Goal: Task Accomplishment & Management: Manage account settings

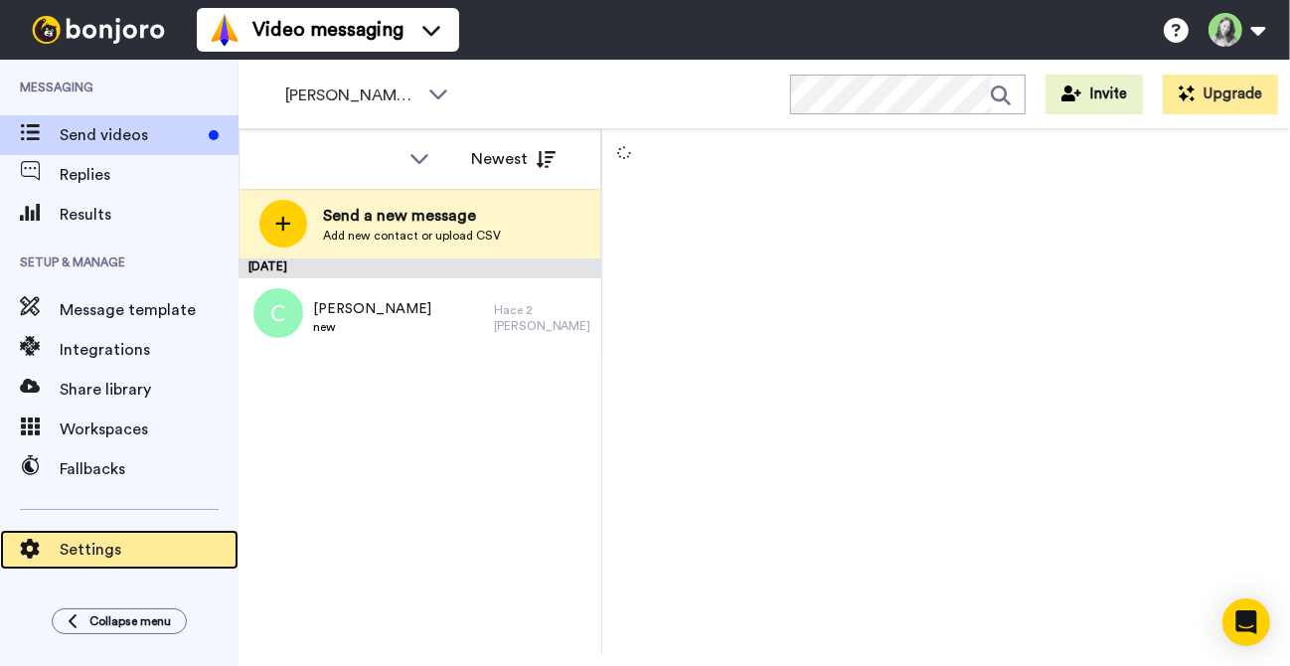
click at [89, 540] on span "Settings" at bounding box center [149, 550] width 179 height 24
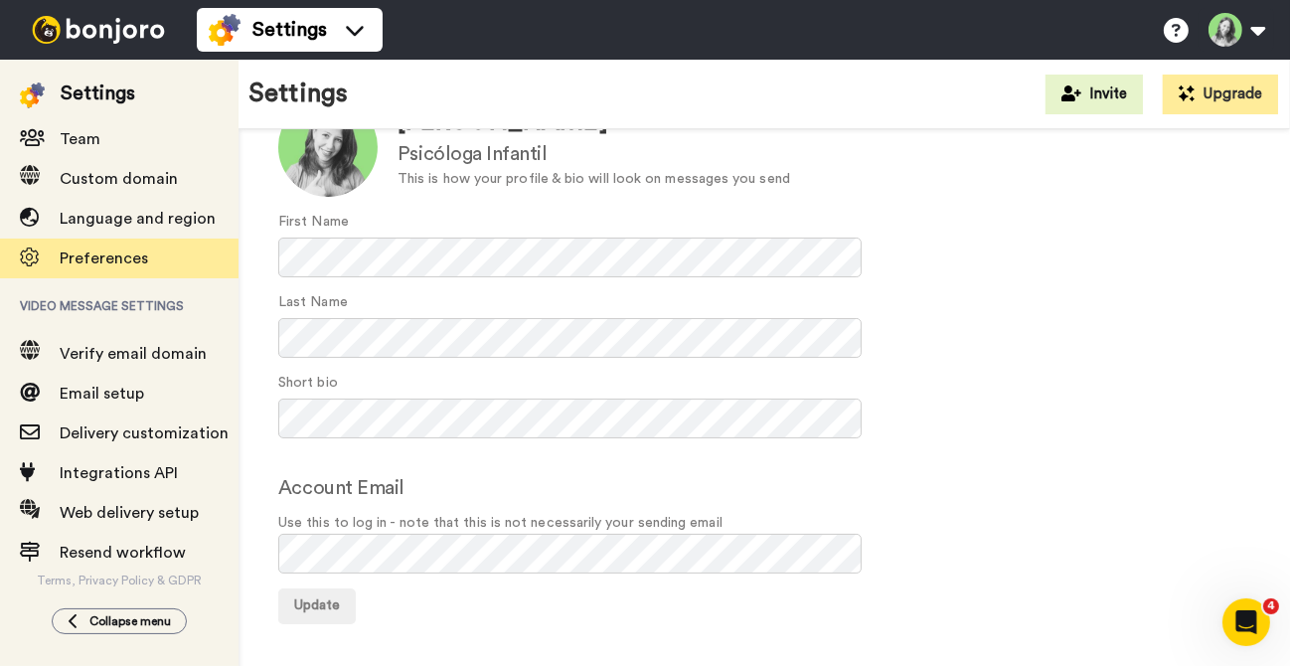
scroll to position [214, 0]
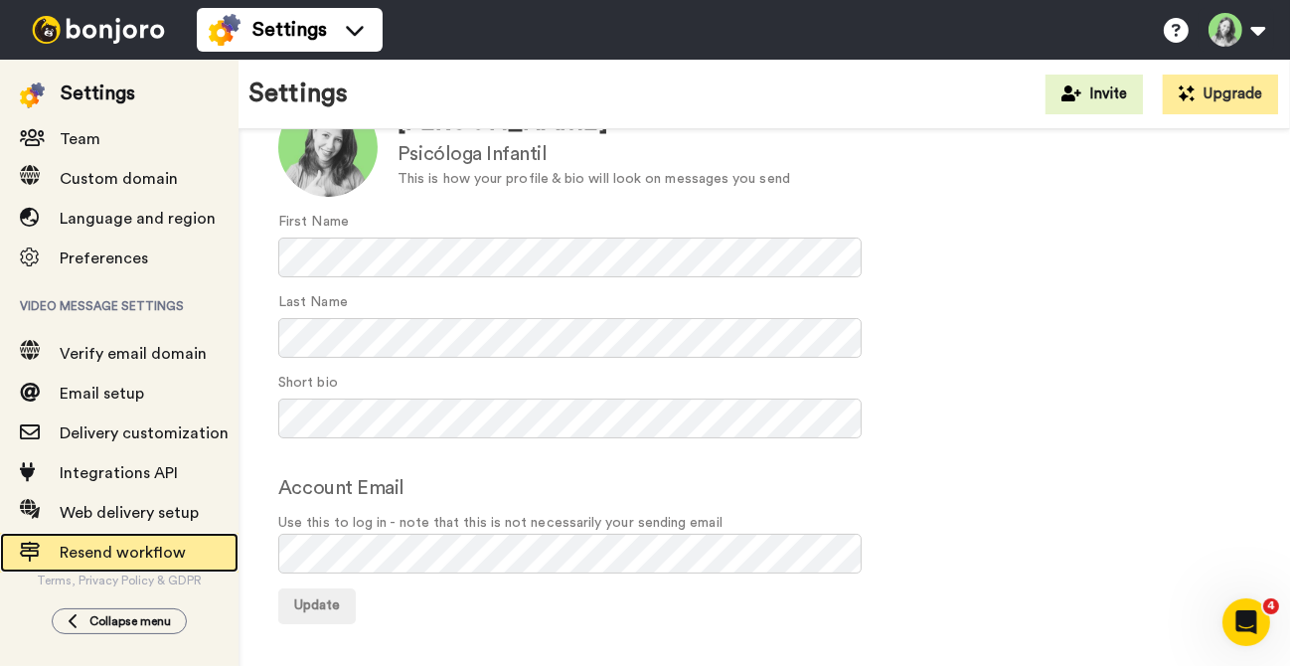
click at [140, 545] on span "Resend workflow" at bounding box center [123, 553] width 126 height 16
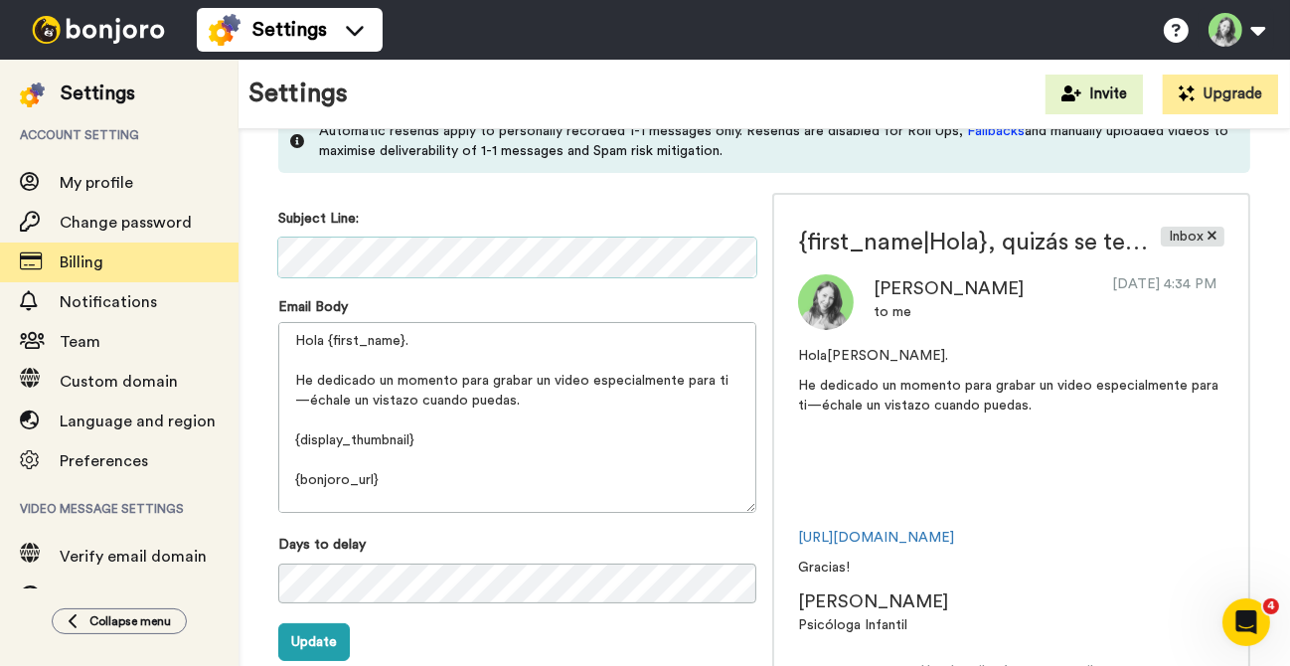
click at [222, 266] on div "Settings Account setting My profile Change password Billing Notifications Team …" at bounding box center [645, 363] width 1290 height 606
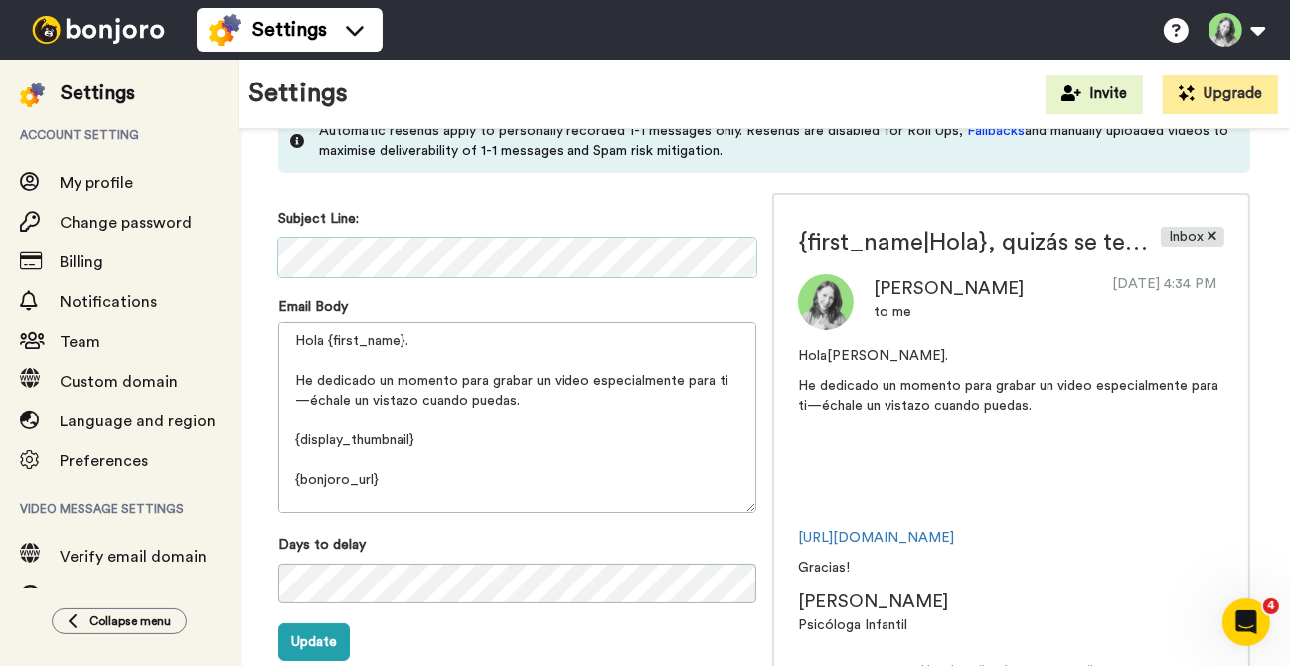
click at [267, 260] on div "Resend Workflow Re-send your bonjoros after a delay Enabled Automatic resends a…" at bounding box center [765, 408] width 1052 height 997
click at [267, 259] on div "Resend Workflow Re-send your bonjoros after a delay Enabled Automatic resends a…" at bounding box center [765, 408] width 1052 height 997
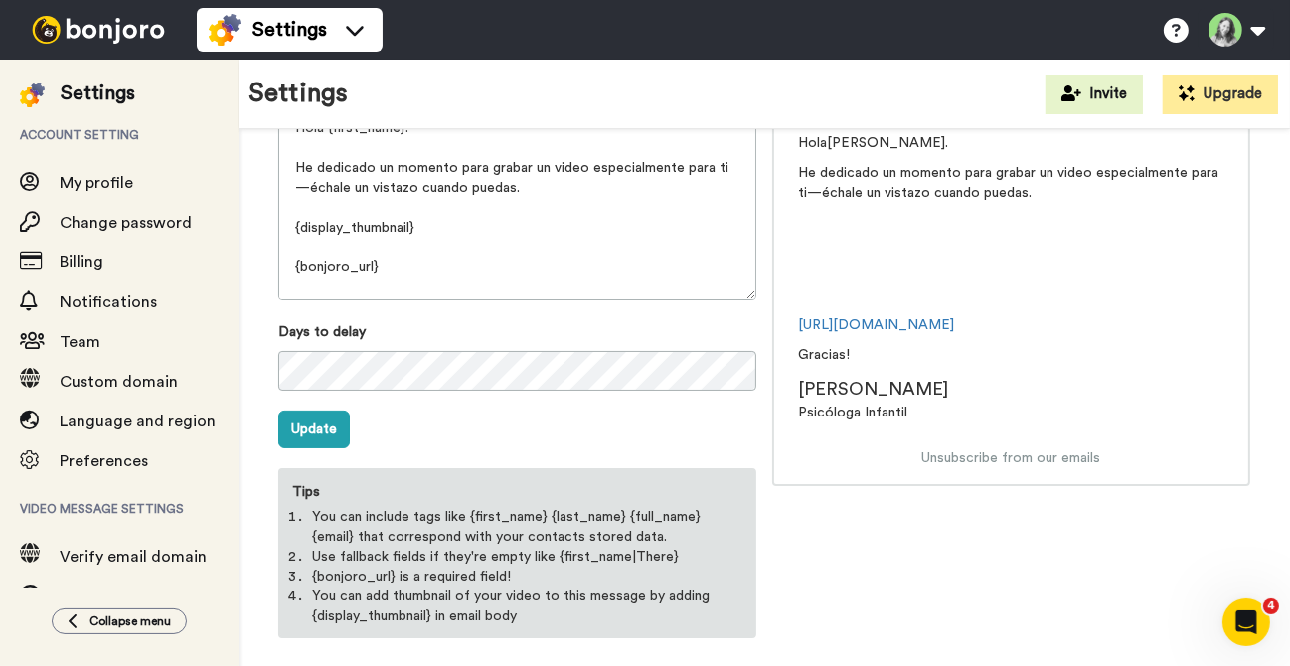
scroll to position [446, 0]
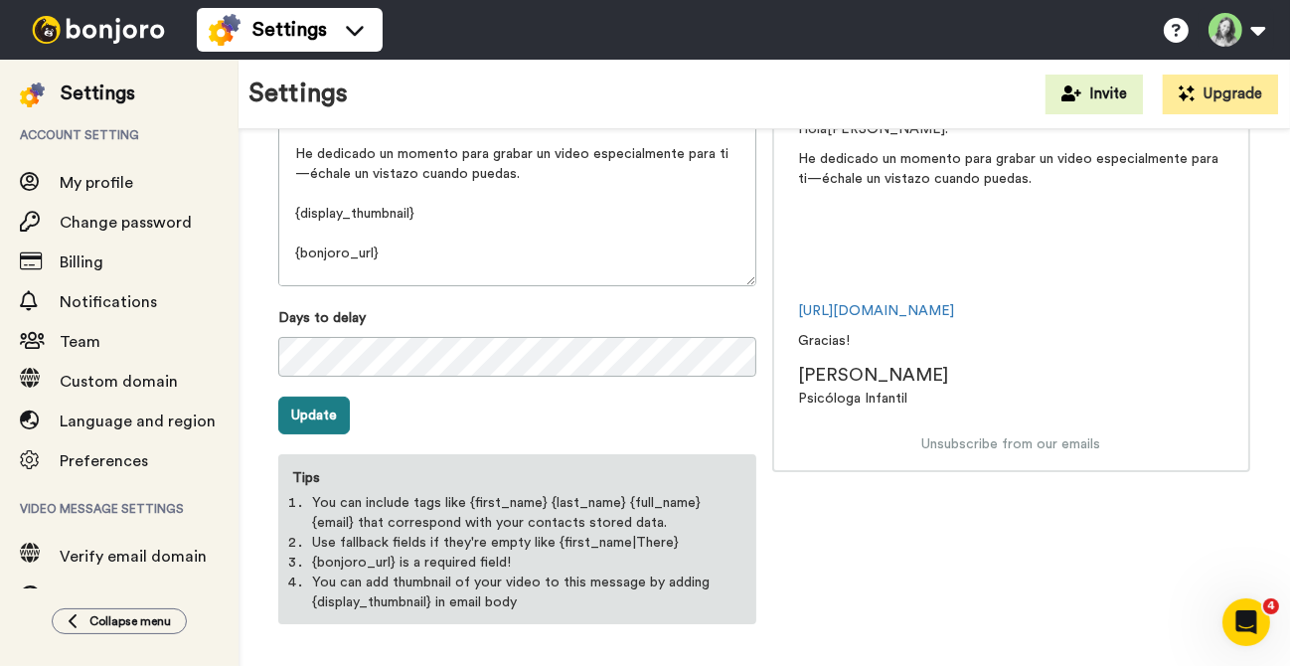
click at [285, 413] on button "Update" at bounding box center [314, 416] width 72 height 38
click at [1250, 626] on icon "Open Intercom Messenger" at bounding box center [1246, 621] width 33 height 33
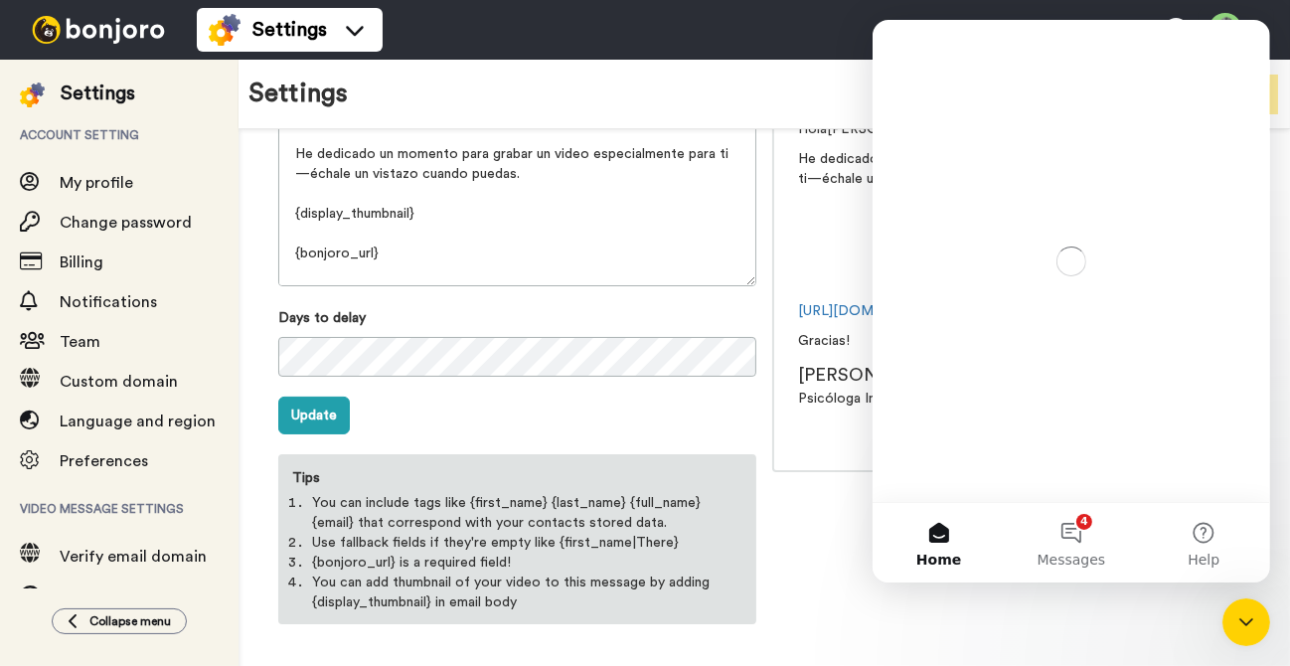
scroll to position [0, 0]
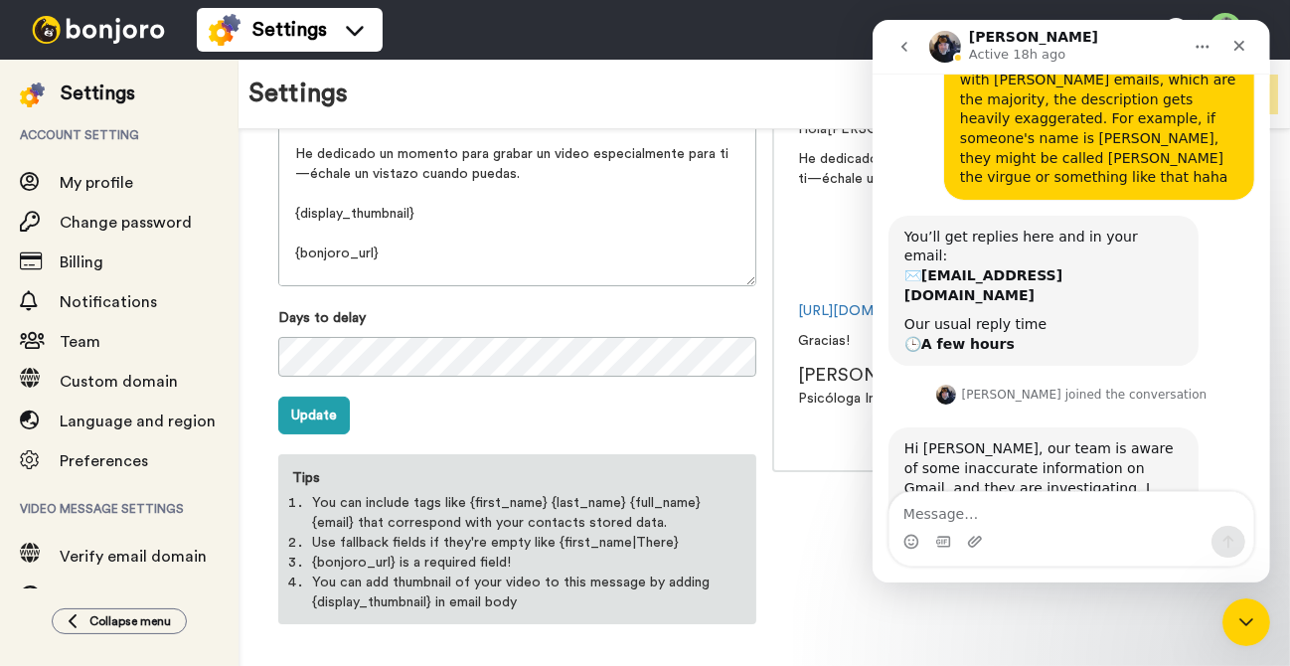
scroll to position [431, 0]
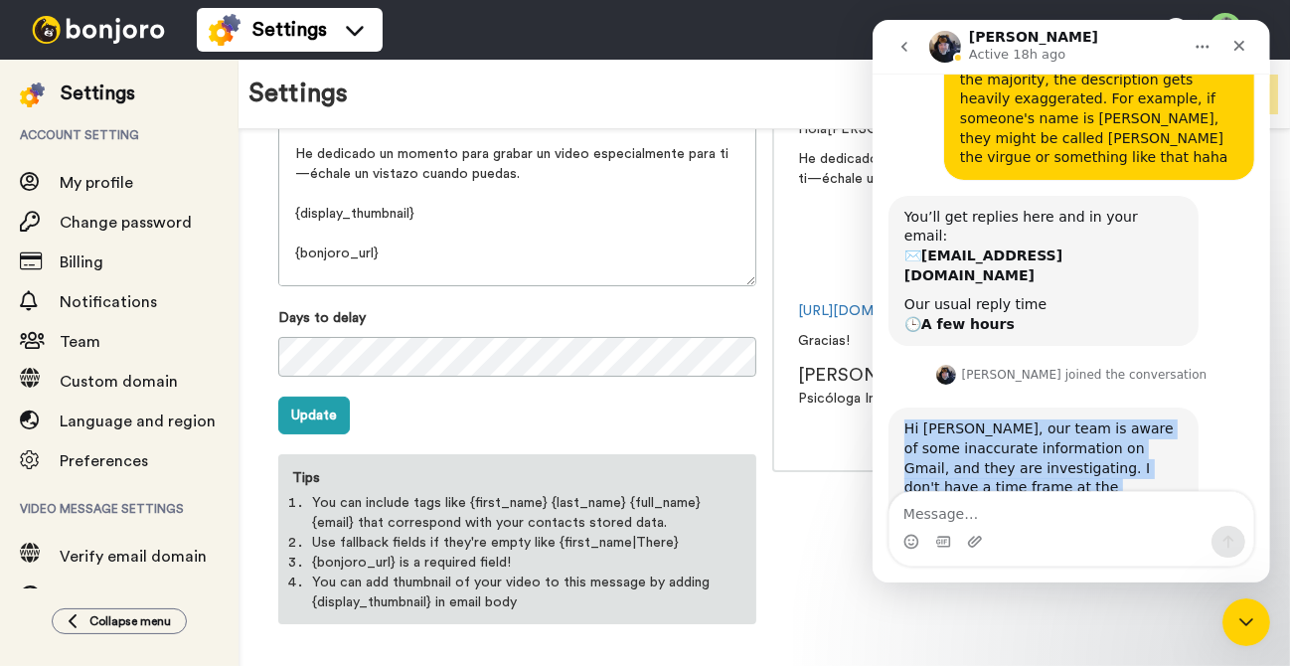
drag, startPoint x: 1013, startPoint y: 426, endPoint x: 887, endPoint y: 366, distance: 140.1
click at [887, 366] on div "Grant from Bonjoro Introducing AI contact enrichment Hi Teresa, It’s now even e…" at bounding box center [1071, 175] width 398 height 793
copy div "Hi Teresa, our team is aware of some inaccurate information on Gmail, and they …"
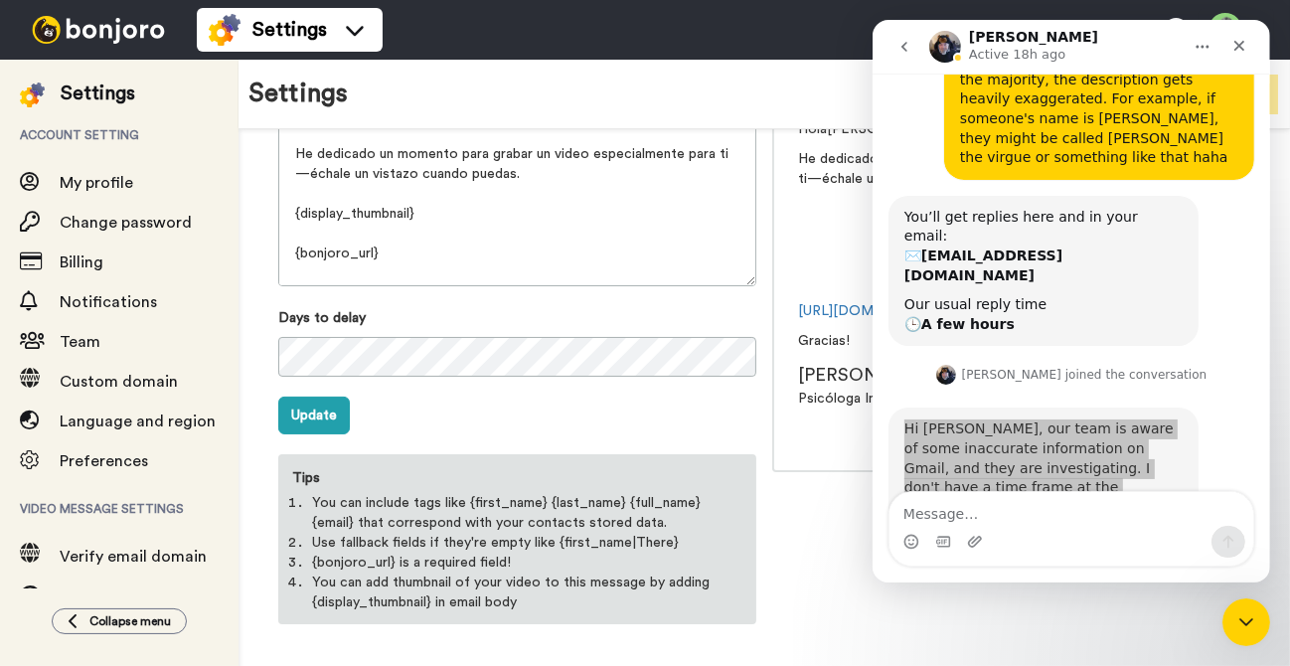
click at [1251, 603] on div "Close Intercom Messenger" at bounding box center [1246, 621] width 48 height 48
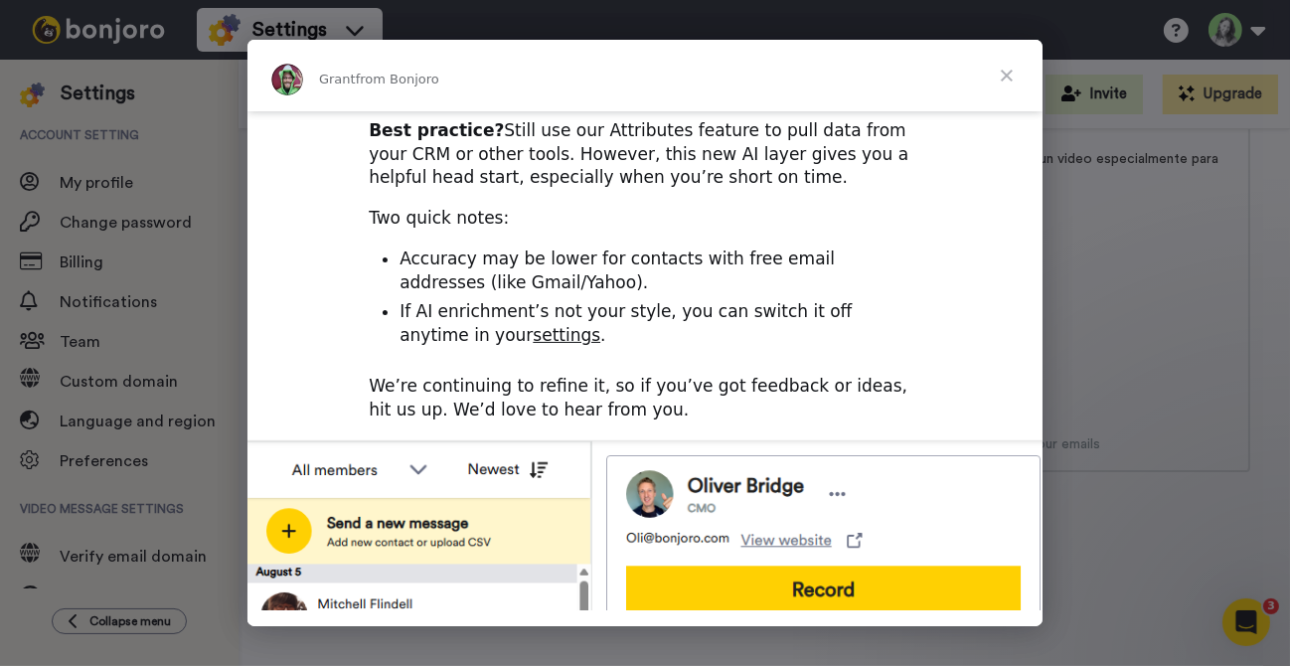
scroll to position [345, 0]
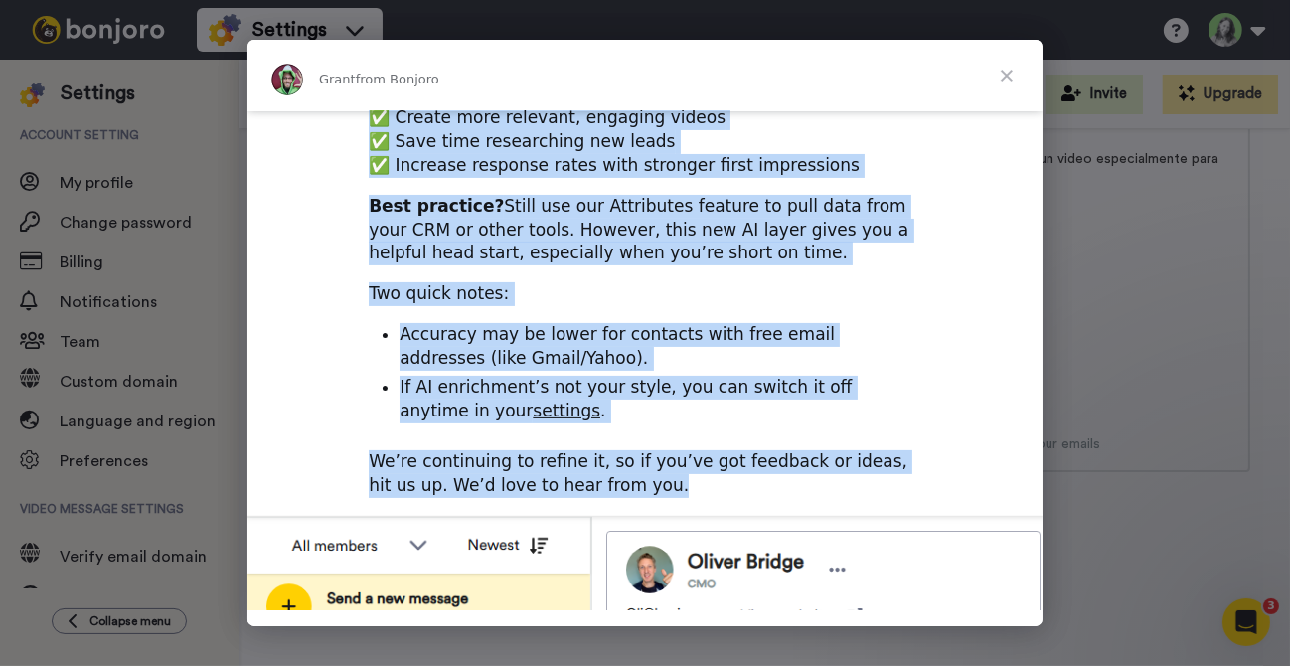
drag, startPoint x: 368, startPoint y: 137, endPoint x: 604, endPoint y: 445, distance: 388.5
click at [604, 445] on div "Introducing AI contact enrichment Hi Teresa, It’s now even easier to add that p…" at bounding box center [645, 448] width 795 height 1364
copy div "Introducing AI contact enrichment Hi Teresa, It’s now even easier to add that p…"
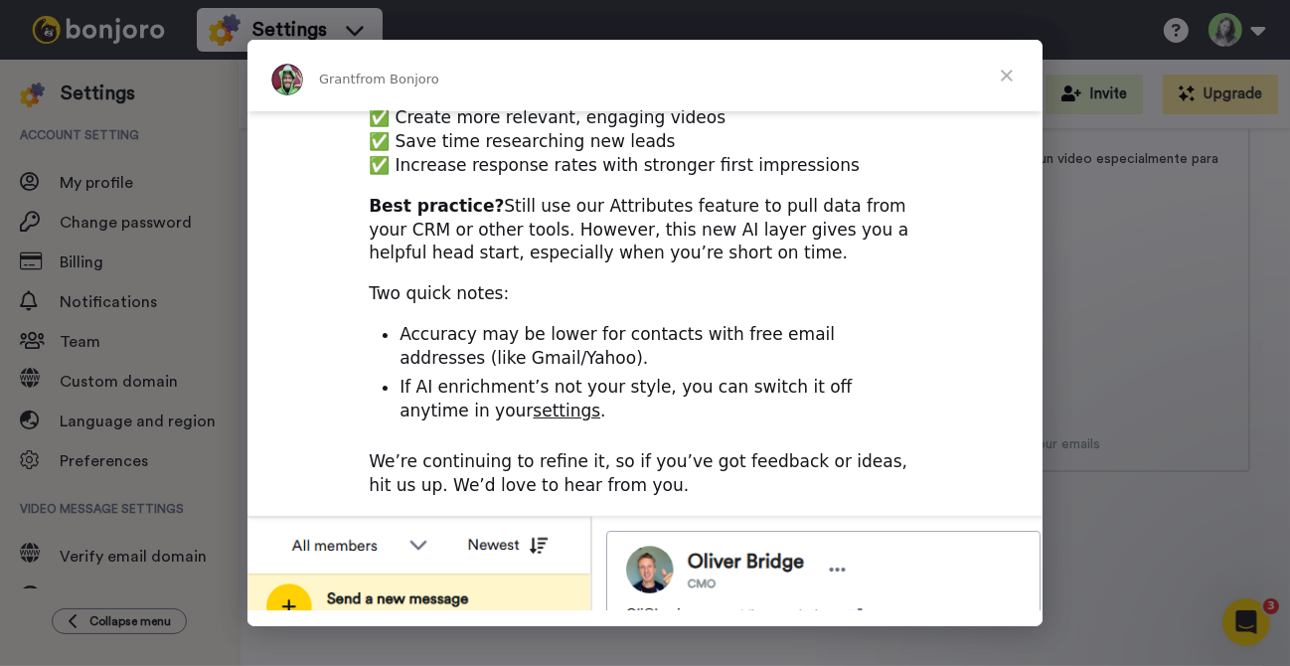
click at [1004, 78] on span "Close" at bounding box center [1007, 76] width 72 height 72
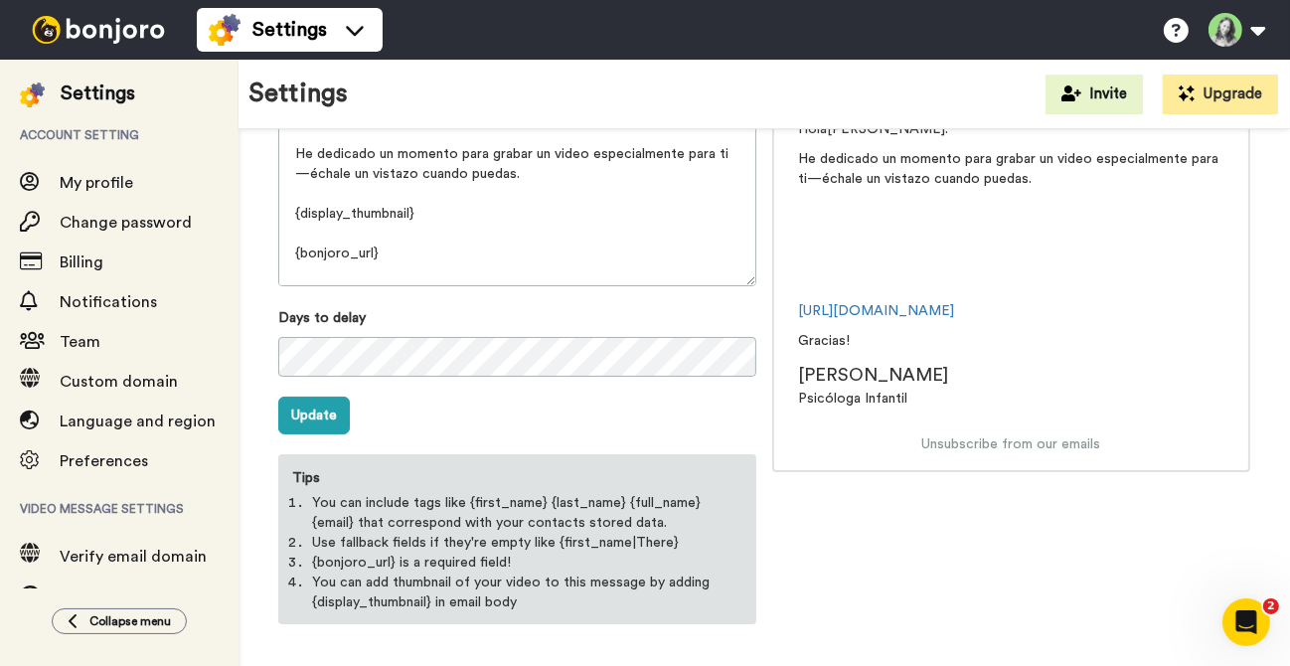
scroll to position [0, 0]
